Goal: Transaction & Acquisition: Obtain resource

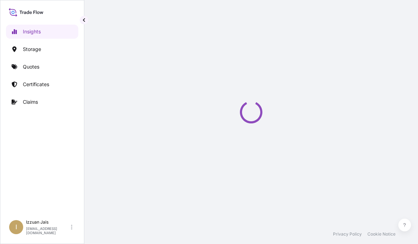
select select "2025"
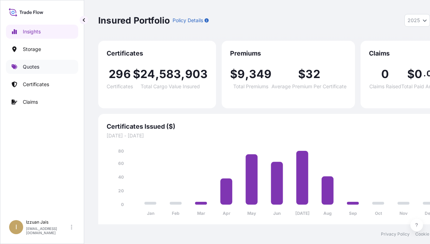
click at [26, 68] on p "Quotes" at bounding box center [31, 66] width 16 height 7
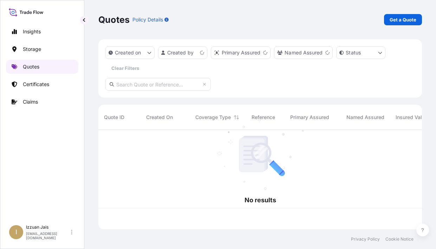
scroll to position [98, 318]
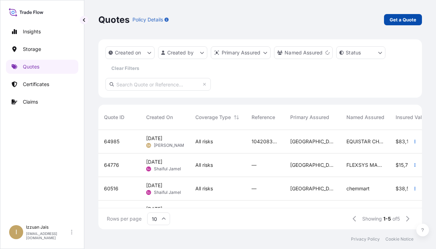
click at [396, 21] on p "Get a Quote" at bounding box center [402, 19] width 27 height 7
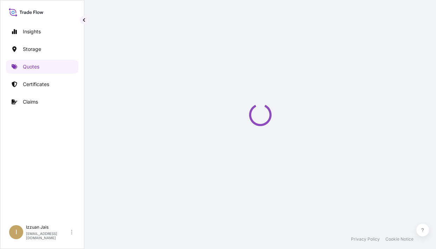
select select "Road / [GEOGRAPHIC_DATA]"
select select "Water"
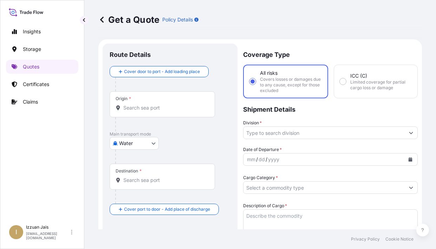
scroll to position [11, 0]
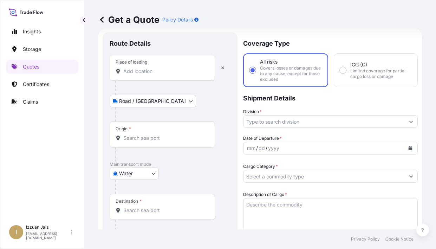
click at [137, 74] on input "Place of loading" at bounding box center [164, 71] width 83 height 7
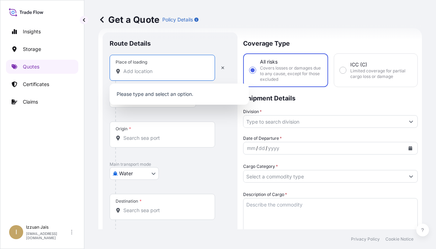
click at [144, 73] on input "Place of loading" at bounding box center [164, 71] width 83 height 7
paste input "[GEOGRAPHIC_DATA], [GEOGRAPHIC_DATA]"
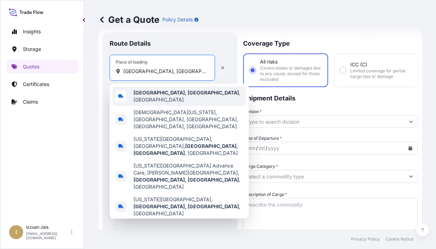
click at [150, 98] on div "[GEOGRAPHIC_DATA], [GEOGRAPHIC_DATA] , [GEOGRAPHIC_DATA]" at bounding box center [178, 96] width 133 height 20
type input "[GEOGRAPHIC_DATA], [GEOGRAPHIC_DATA], [GEOGRAPHIC_DATA]"
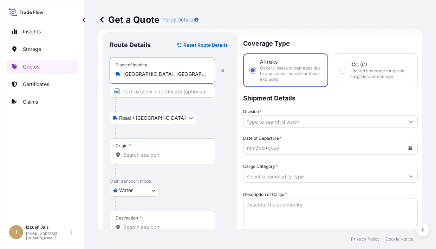
drag, startPoint x: 171, startPoint y: 75, endPoint x: 118, endPoint y: 74, distance: 52.3
click at [118, 74] on div "[GEOGRAPHIC_DATA], [GEOGRAPHIC_DATA], [GEOGRAPHIC_DATA]" at bounding box center [161, 74] width 93 height 7
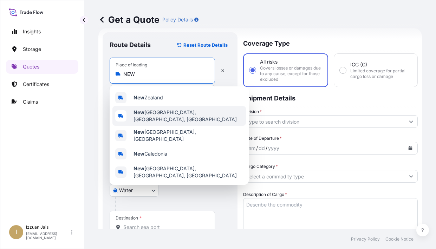
click at [151, 112] on span "[GEOGRAPHIC_DATA], [GEOGRAPHIC_DATA], [GEOGRAPHIC_DATA]" at bounding box center [188, 116] width 110 height 14
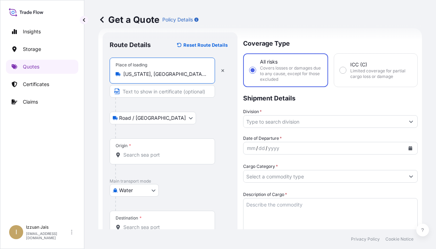
type input "[US_STATE], [GEOGRAPHIC_DATA], [GEOGRAPHIC_DATA]"
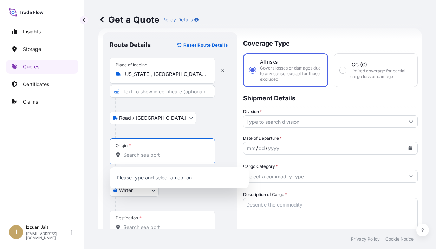
click at [138, 153] on input "Origin *" at bounding box center [164, 154] width 83 height 7
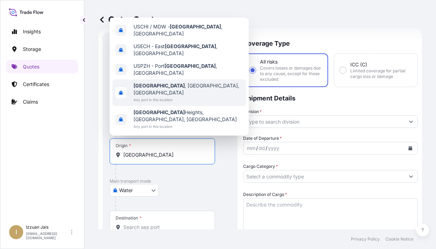
click at [153, 88] on b "[GEOGRAPHIC_DATA]" at bounding box center [158, 85] width 51 height 6
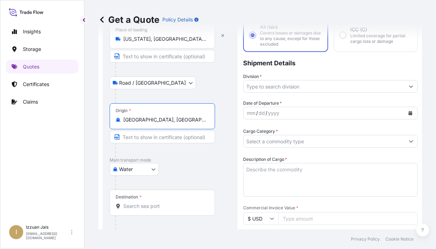
scroll to position [81, 0]
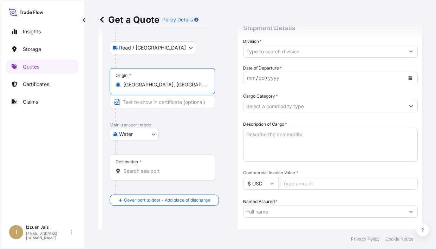
type input "[GEOGRAPHIC_DATA], [GEOGRAPHIC_DATA], [GEOGRAPHIC_DATA]"
click at [150, 171] on input "Destination *" at bounding box center [164, 170] width 83 height 7
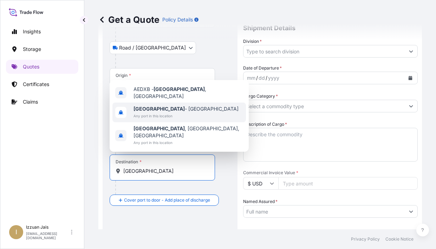
click at [154, 119] on span "Any port in this location" at bounding box center [185, 115] width 105 height 7
type input "[GEOGRAPHIC_DATA] - [GEOGRAPHIC_DATA]"
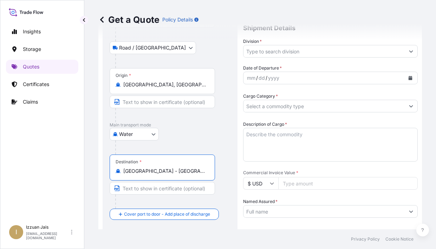
click at [165, 171] on input "[GEOGRAPHIC_DATA] - [GEOGRAPHIC_DATA]" at bounding box center [164, 170] width 83 height 7
drag, startPoint x: 174, startPoint y: 170, endPoint x: 119, endPoint y: 168, distance: 54.8
click at [119, 168] on div "[GEOGRAPHIC_DATA] - [GEOGRAPHIC_DATA]" at bounding box center [161, 170] width 93 height 7
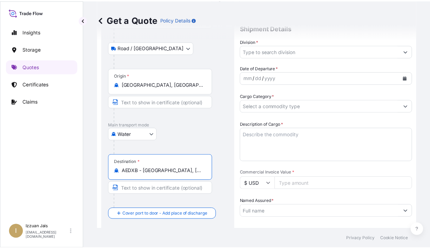
scroll to position [11, 0]
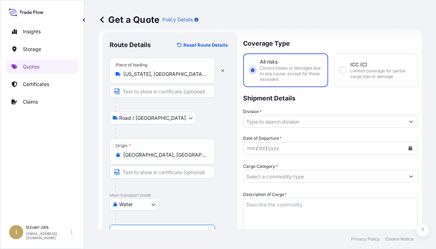
type input "AEDXB - [GEOGRAPHIC_DATA], [GEOGRAPHIC_DATA]"
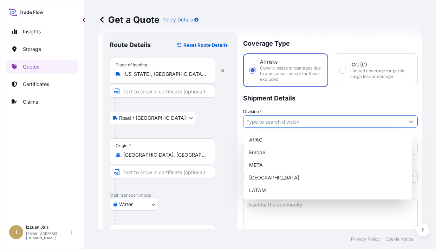
click at [273, 124] on input "Division *" at bounding box center [323, 121] width 161 height 13
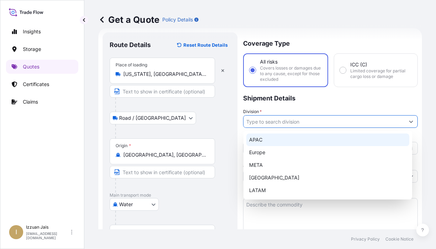
click at [266, 142] on div "APAC" at bounding box center [327, 139] width 163 height 13
type input "APAC"
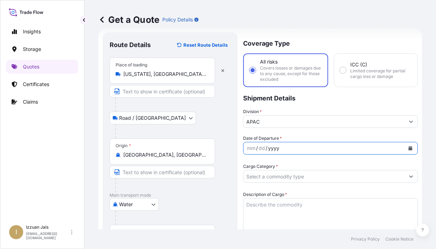
click at [268, 151] on div "yyyy" at bounding box center [273, 148] width 13 height 8
click at [246, 148] on div "mm / dd / yyyy" at bounding box center [323, 148] width 161 height 13
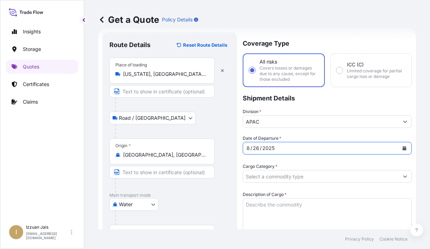
click at [271, 176] on input "Cargo Category *" at bounding box center [321, 176] width 156 height 13
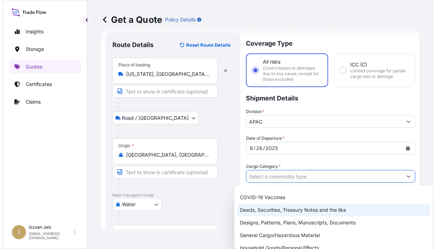
scroll to position [70, 0]
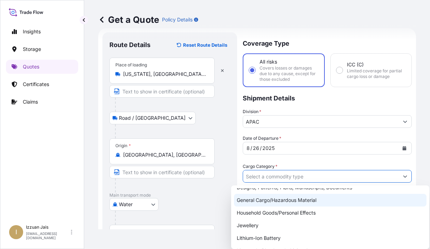
click at [274, 203] on div "General Cargo/Hazardous Material" at bounding box center [330, 200] width 193 height 13
type input "General Cargo/Hazardous Material"
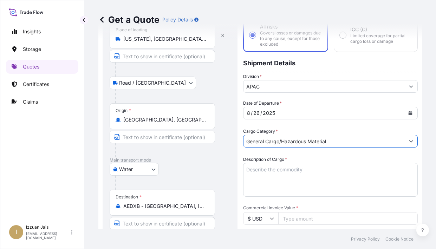
scroll to position [81, 0]
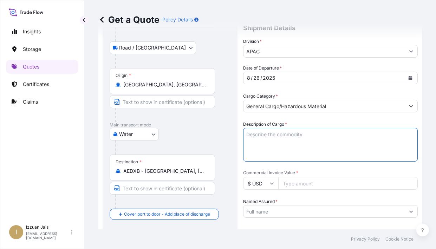
click at [270, 134] on textarea "Description of Cargo *" at bounding box center [330, 145] width 174 height 34
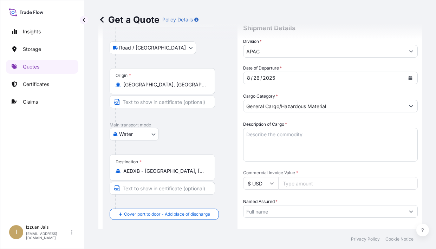
click at [260, 140] on textarea "Description of Cargo *" at bounding box center [330, 145] width 174 height 34
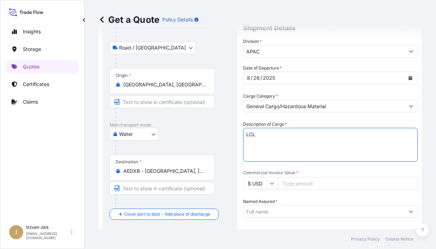
paste textarea "29 PACKAGES LOADED ONTO 3 PALLETS LOADED INTO HI PERF NEUT FLOOR 2-2L 24 PACKAG…"
type textarea "LCL 29 PACKAGES LOADED ONTO 3 PALLETS LOADED INTO HI PERF NEUT FLOOR 2-2L 24 PA…"
click at [297, 185] on input "Commercial Invoice Value *" at bounding box center [347, 183] width 139 height 13
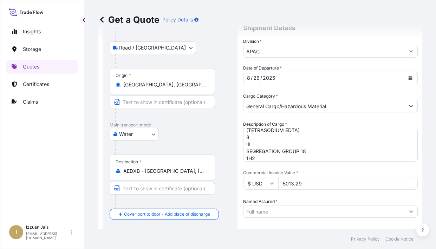
type input "5013.29"
click at [285, 212] on input "Named Assured *" at bounding box center [323, 211] width 161 height 13
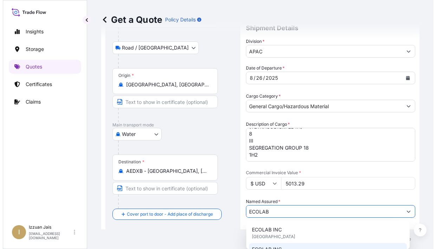
scroll to position [152, 0]
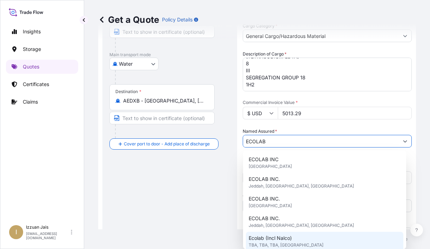
click at [298, 242] on span "TBA, TBA, TBA, [GEOGRAPHIC_DATA]" at bounding box center [286, 244] width 75 height 7
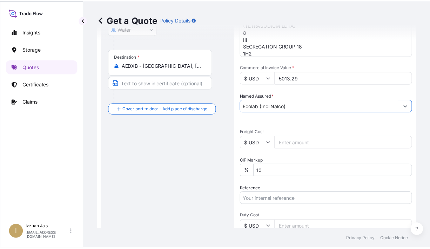
scroll to position [222, 0]
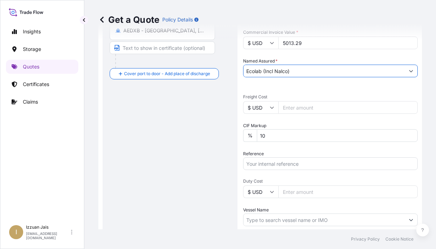
type input "Ecolab (Incl Nalco)"
click at [253, 162] on input "Reference" at bounding box center [330, 163] width 174 height 13
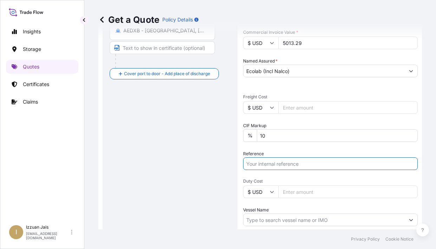
click at [270, 166] on input "Reference" at bounding box center [330, 163] width 174 height 13
paste input "US30220824049"
type input "US30220824049"
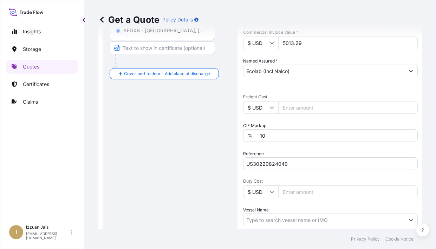
click at [284, 192] on input "Duty Cost" at bounding box center [347, 191] width 139 height 13
type input "1034.21"
click at [290, 177] on div "Date of Departure * [DATE] Cargo Category * General Cargo/Hazardous Material De…" at bounding box center [330, 89] width 174 height 330
click at [284, 220] on input "Vessel Name" at bounding box center [323, 219] width 161 height 13
click at [264, 220] on input "Vessel Name" at bounding box center [323, 219] width 161 height 13
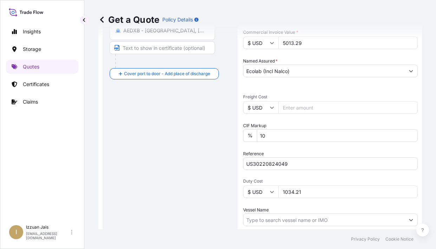
paste input "MSC INIYA V"
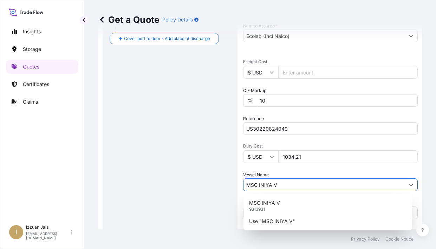
scroll to position [303, 0]
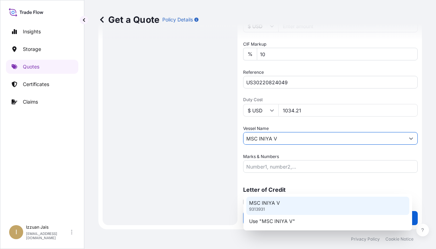
type input "MSC INIYA V"
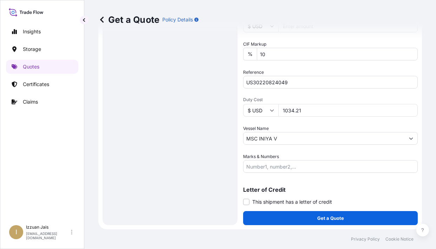
click at [292, 137] on input "MSC INIYA V" at bounding box center [323, 138] width 161 height 13
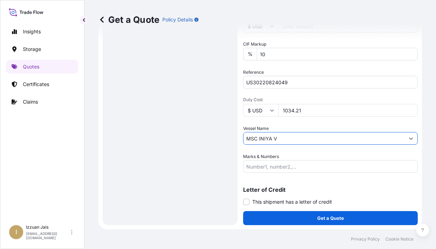
drag, startPoint x: 292, startPoint y: 137, endPoint x: 212, endPoint y: 133, distance: 80.1
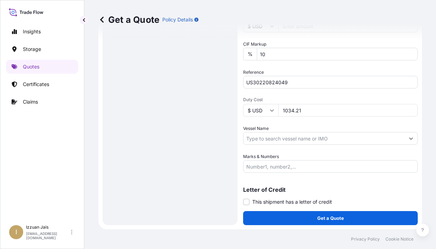
drag, startPoint x: 178, startPoint y: 156, endPoint x: 185, endPoint y: 154, distance: 7.7
click at [258, 137] on input "Vessel Name" at bounding box center [323, 138] width 161 height 13
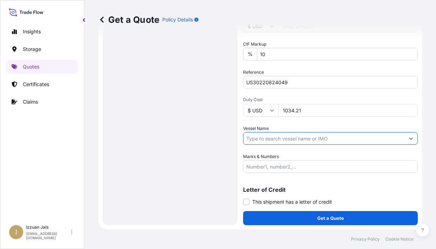
paste input "MSC INIYA V"
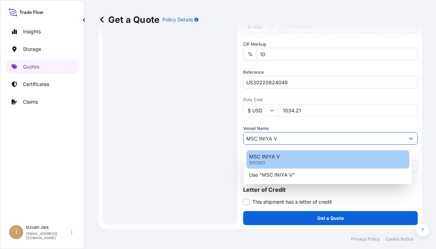
click at [257, 161] on p "9313931" at bounding box center [257, 163] width 16 height 6
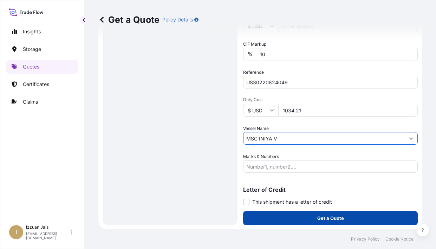
type input "MSC INIYA V"
click at [291, 215] on button "Get a Quote" at bounding box center [330, 218] width 174 height 14
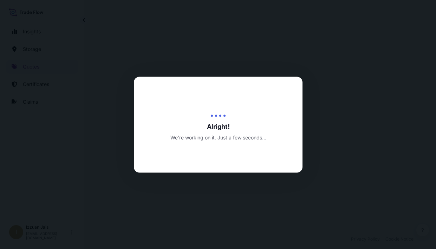
scroll to position [504, 0]
select select "Road / [GEOGRAPHIC_DATA]"
select select "Water"
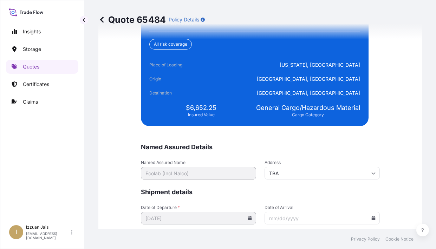
scroll to position [1746, 0]
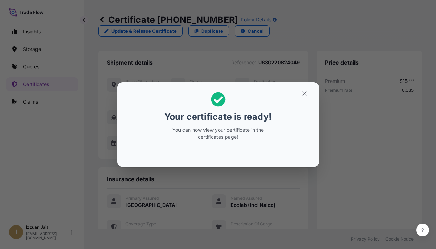
click at [363, 169] on div "Your certificate is ready! You can now view your certificate in the certificate…" at bounding box center [218, 124] width 436 height 249
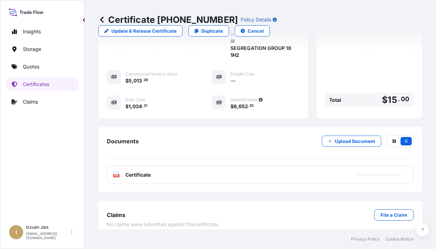
scroll to position [365, 0]
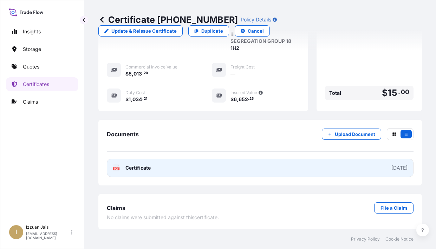
click at [141, 166] on span "Certificate" at bounding box center [137, 167] width 25 height 7
